Goal: Understand process/instructions: Learn how to perform a task or action

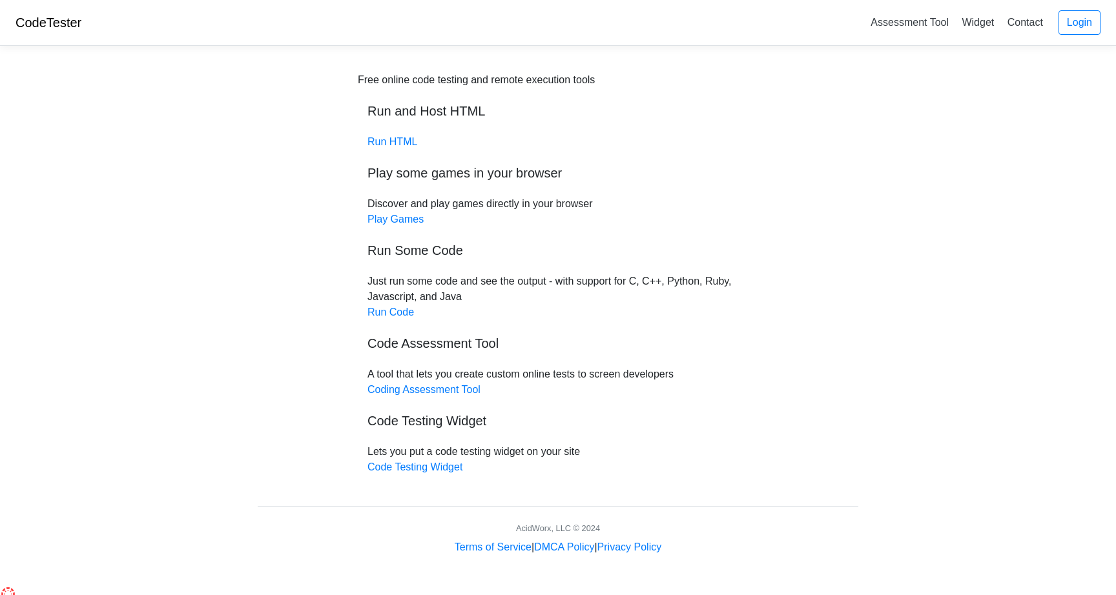
click at [430, 459] on div "Free online code testing and remote execution tools Run and Host HTML Run HTML …" at bounding box center [558, 273] width 400 height 403
click at [430, 466] on link "Code Testing Widget" at bounding box center [414, 467] width 95 height 11
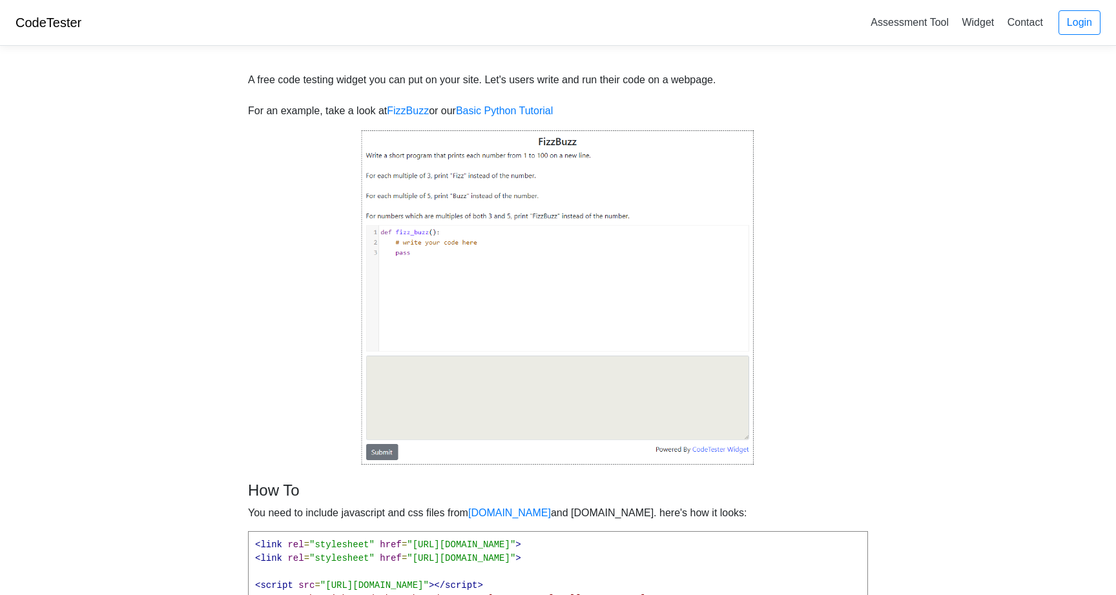
click at [447, 266] on img at bounding box center [558, 297] width 394 height 337
click at [383, 457] on img at bounding box center [558, 297] width 394 height 337
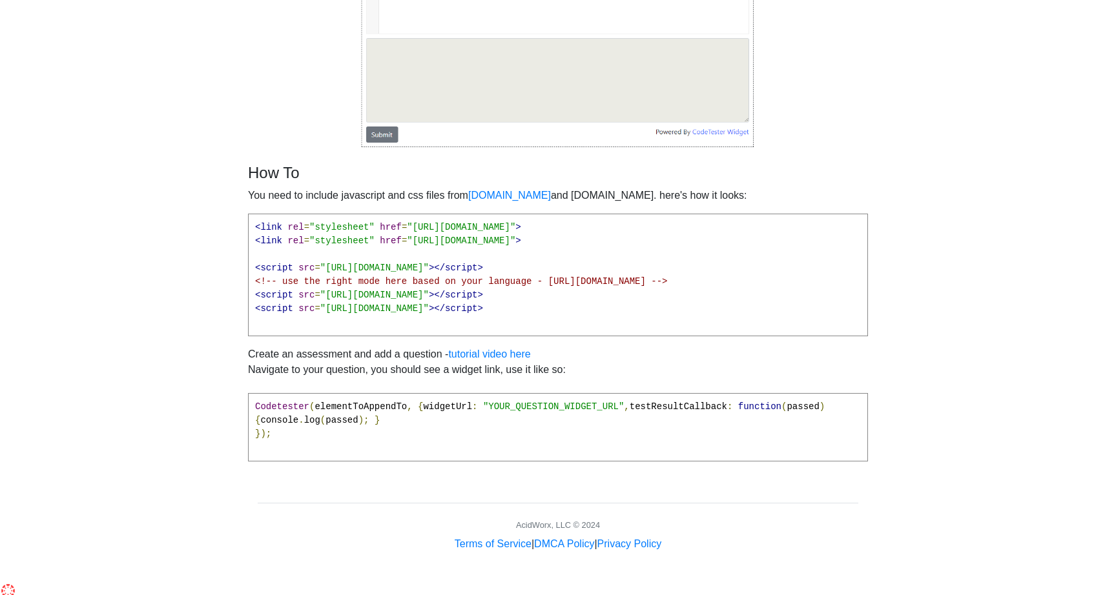
scroll to position [319, 0]
click at [438, 207] on div "How To You need to include javascript and css files from [DOMAIN_NAME] and [DOM…" at bounding box center [558, 317] width 620 height 308
click at [438, 252] on pre "<link rel = "stylesheet" href = "[URL][DOMAIN_NAME]" > <link rel = "stylesheet"…" at bounding box center [558, 273] width 620 height 123
